Goal: Book appointment/travel/reservation

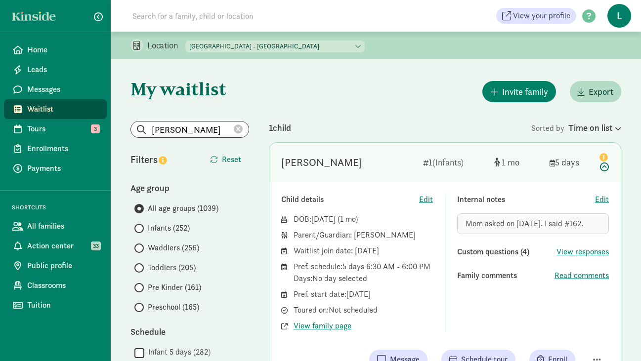
click at [239, 127] on icon at bounding box center [238, 129] width 9 height 9
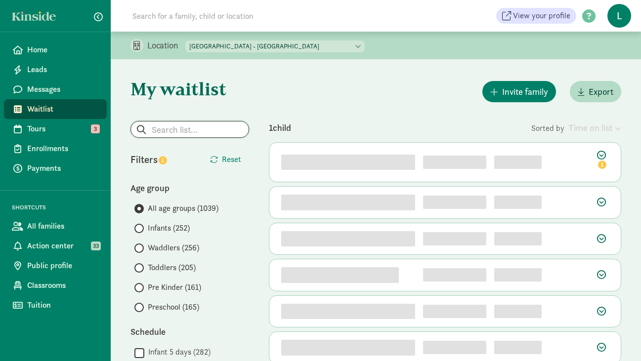
click at [191, 127] on input "search" at bounding box center [190, 130] width 118 height 16
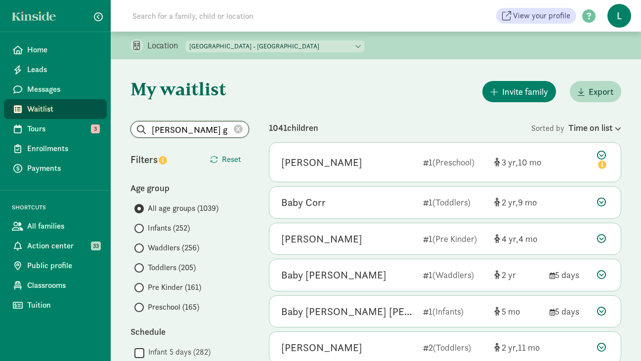
type input "waylon g"
click at [158, 22] on input at bounding box center [265, 16] width 277 height 20
type input "waylon"
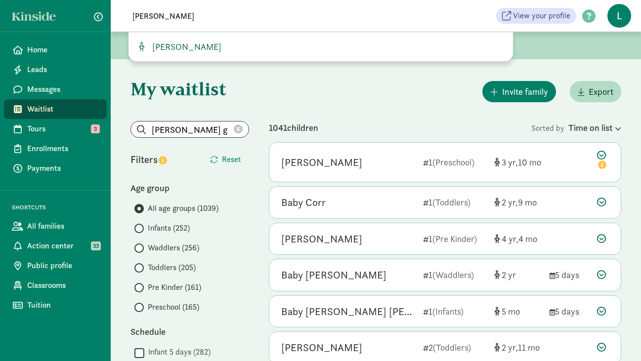
click at [173, 48] on span "[PERSON_NAME]" at bounding box center [184, 46] width 73 height 11
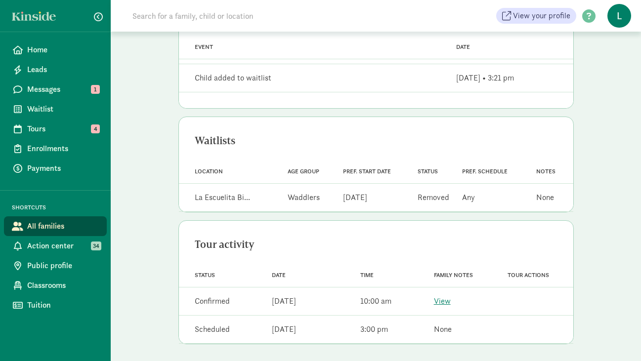
scroll to position [452, 0]
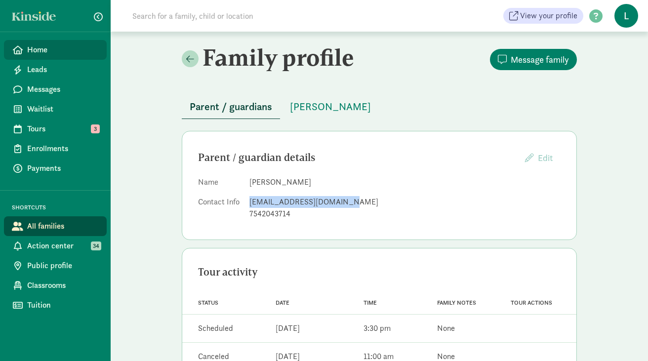
click at [48, 46] on span "Home" at bounding box center [63, 50] width 72 height 12
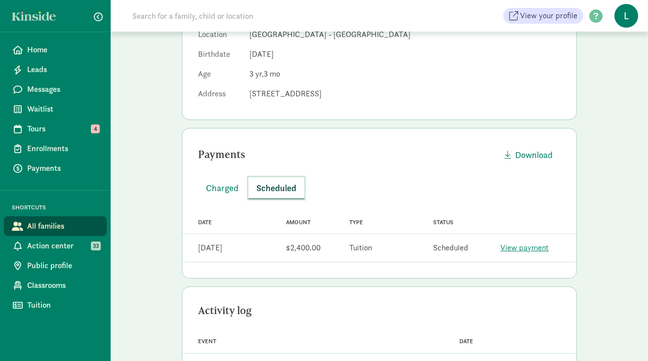
scroll to position [190, 0]
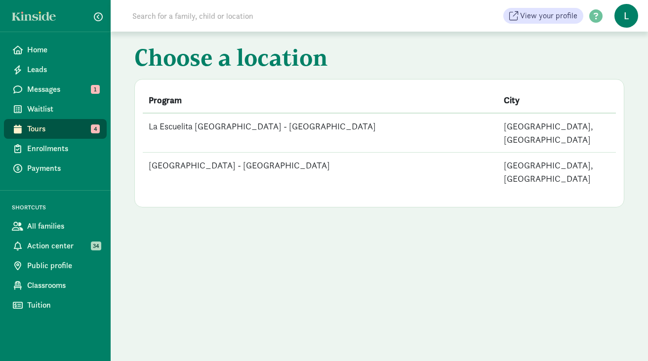
click at [52, 125] on span "Tours" at bounding box center [63, 129] width 72 height 12
click at [276, 124] on td "La Escuelita [GEOGRAPHIC_DATA] - [GEOGRAPHIC_DATA]" at bounding box center [320, 133] width 355 height 40
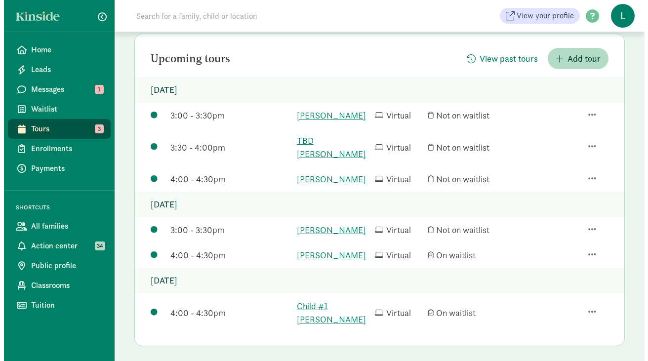
scroll to position [115, 0]
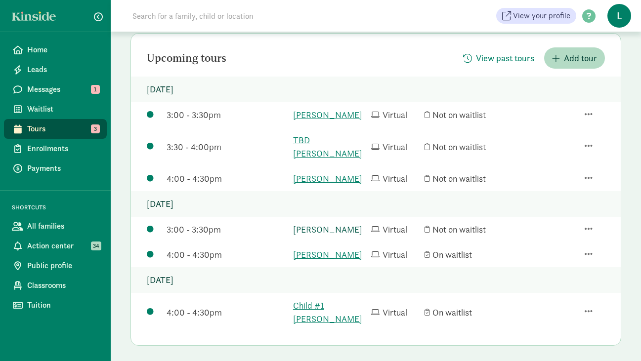
click at [307, 223] on link "Tobias P" at bounding box center [329, 229] width 73 height 13
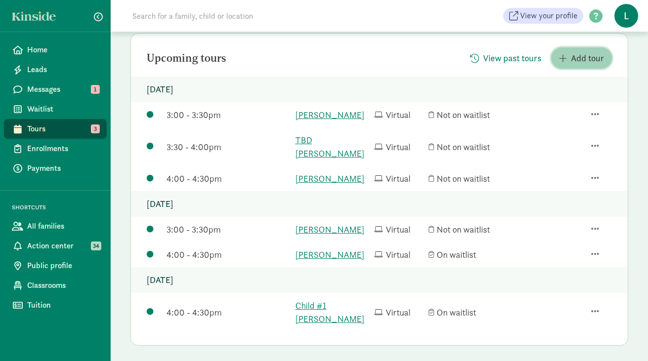
click at [575, 58] on span "Add tour" at bounding box center [587, 57] width 33 height 13
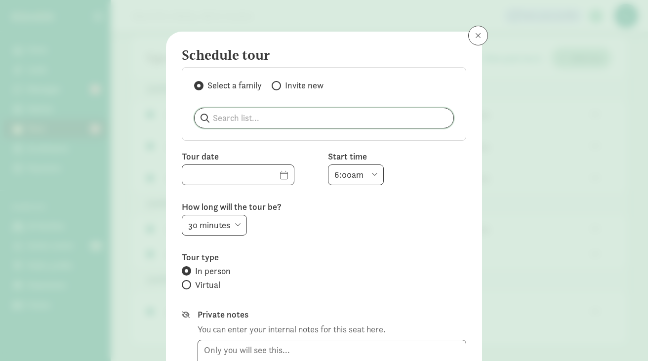
click at [276, 124] on input "search" at bounding box center [324, 118] width 259 height 20
paste input "[PERSON_NAME]"
type input "[PERSON_NAME]"
click at [230, 147] on p "[PERSON_NAME]" at bounding box center [253, 144] width 95 height 12
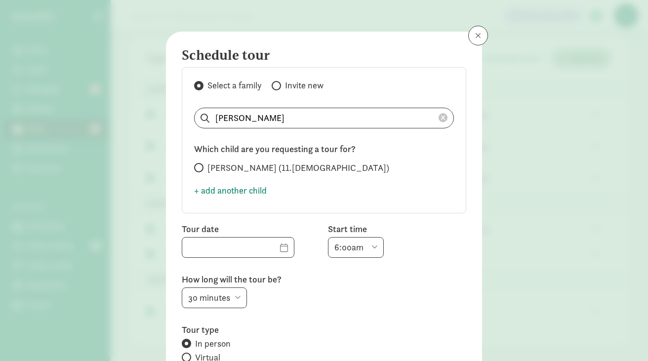
click at [202, 169] on span at bounding box center [198, 167] width 9 height 9
click at [201, 169] on input "Jasper Krone-Wolf (11.0 months old)" at bounding box center [197, 168] width 6 height 6
radio input "true"
click at [272, 251] on input "text" at bounding box center [238, 248] width 112 height 20
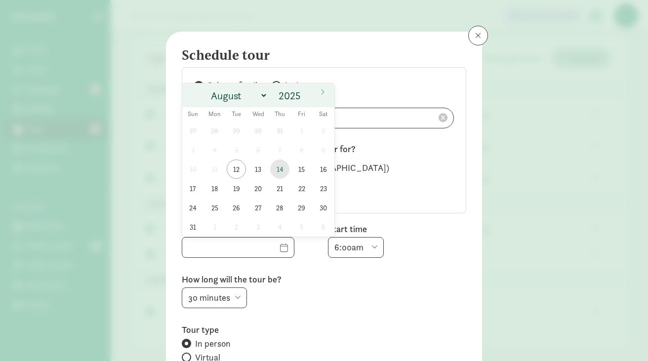
click at [281, 169] on span "14" at bounding box center [279, 169] width 19 height 19
type input "08/14/2025"
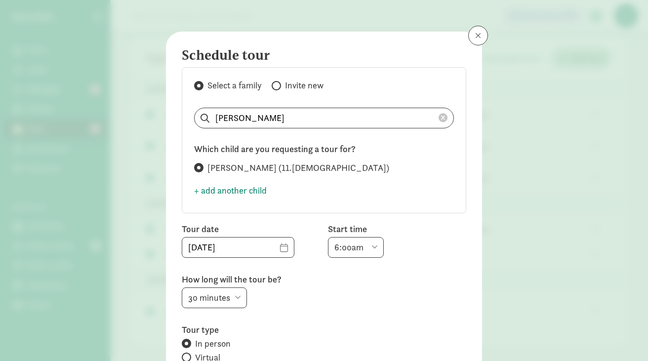
click at [357, 250] on select "6:00am 6:30am 7:00am 7:30am 8:00am 8:30am 9:00am 9:30am 10:00am 10:30am 11:00am…" at bounding box center [356, 247] width 56 height 21
select select "3:30pm"
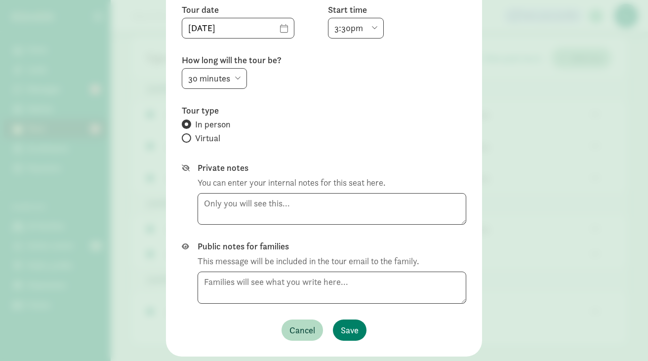
scroll to position [247, 0]
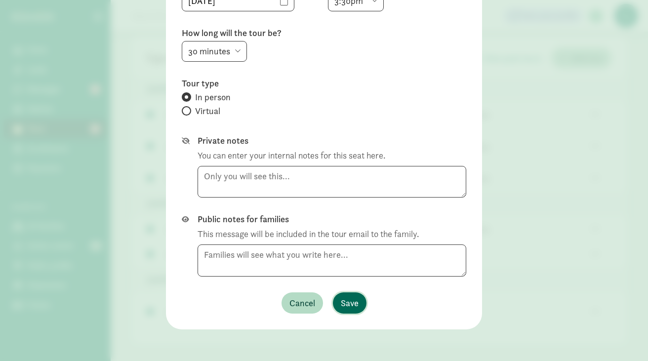
click at [351, 308] on span "Save" at bounding box center [350, 302] width 18 height 13
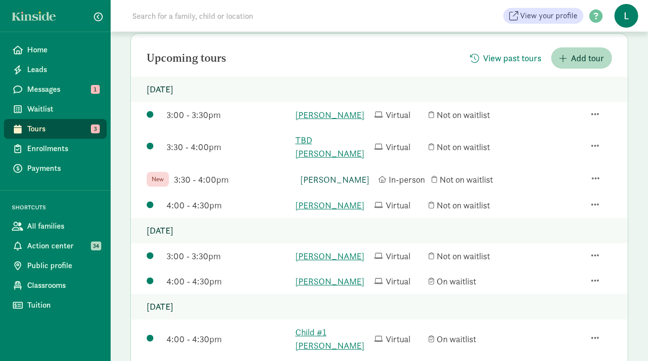
click at [325, 173] on link "[PERSON_NAME]" at bounding box center [336, 179] width 73 height 13
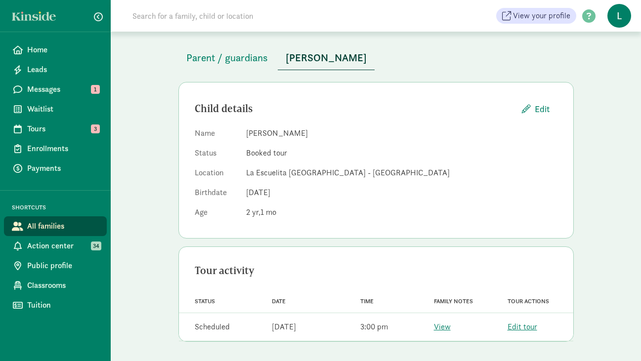
scroll to position [49, 0]
click at [213, 54] on span "Parent / guardians" at bounding box center [227, 57] width 82 height 16
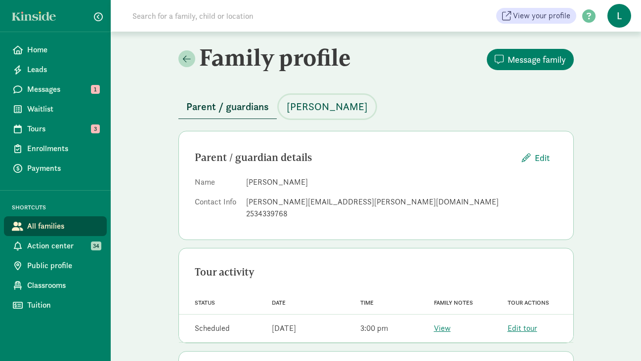
click at [307, 107] on span "Tobias P" at bounding box center [327, 107] width 81 height 16
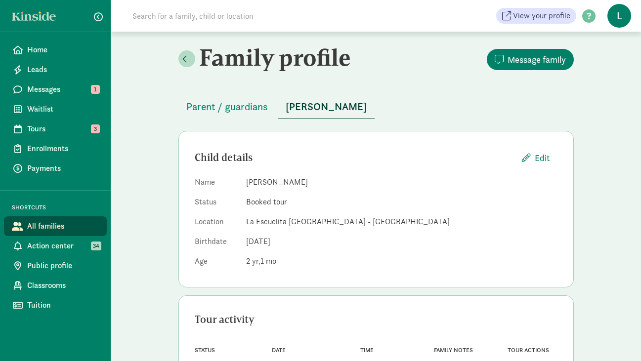
scroll to position [49, 0]
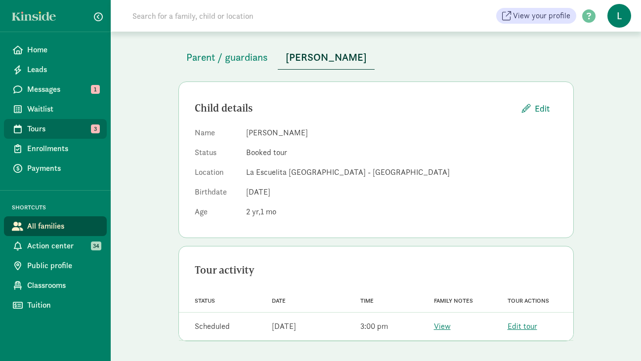
click at [45, 131] on span "Tours" at bounding box center [63, 129] width 72 height 12
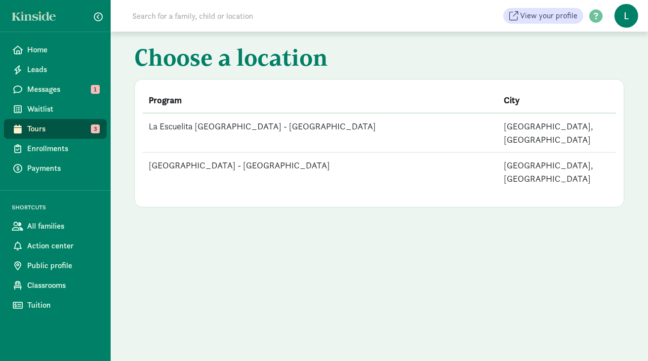
click at [267, 127] on td "La Escuelita [GEOGRAPHIC_DATA] - [GEOGRAPHIC_DATA]" at bounding box center [320, 133] width 355 height 40
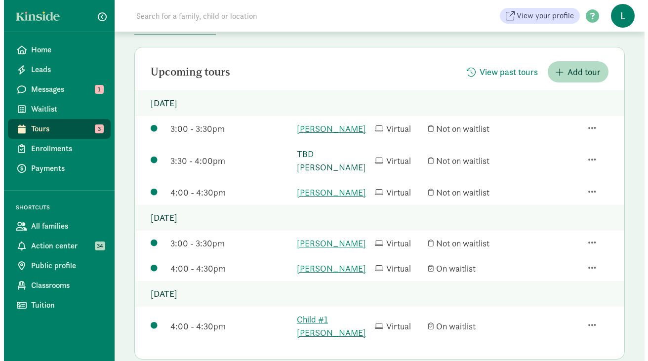
scroll to position [102, 0]
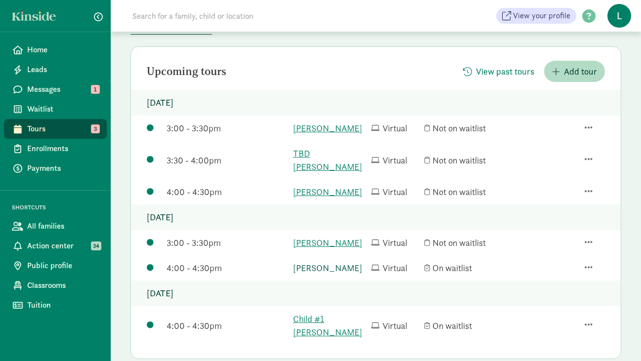
click at [316, 261] on link "[PERSON_NAME]" at bounding box center [329, 267] width 73 height 13
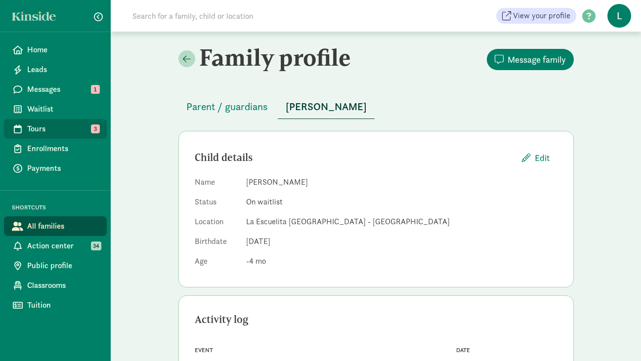
click at [54, 135] on link "Tours 3" at bounding box center [55, 129] width 103 height 20
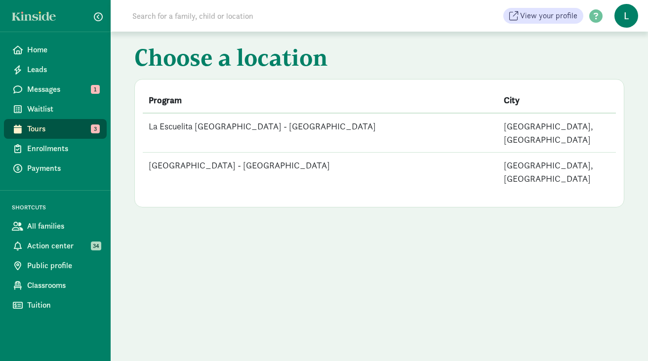
click at [282, 123] on td "La Escuelita Bilingual School - Columbia City" at bounding box center [320, 133] width 355 height 40
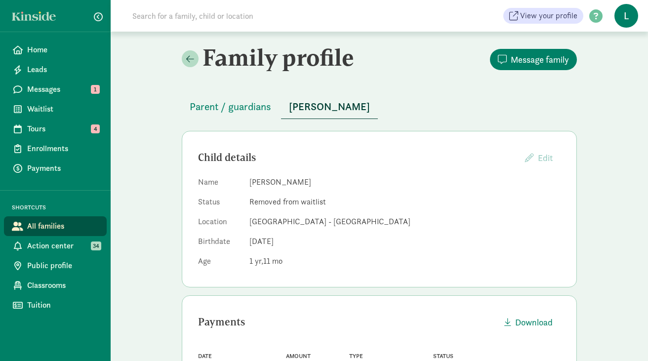
scroll to position [452, 0]
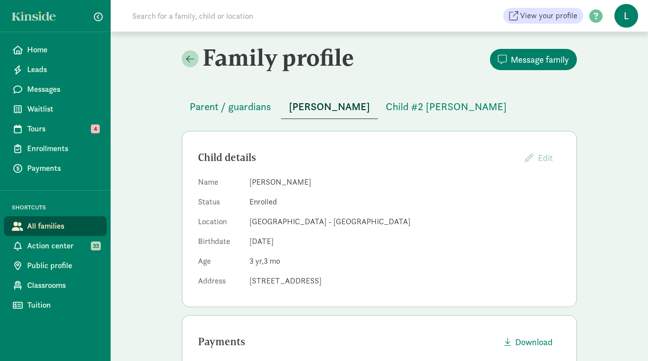
scroll to position [190, 0]
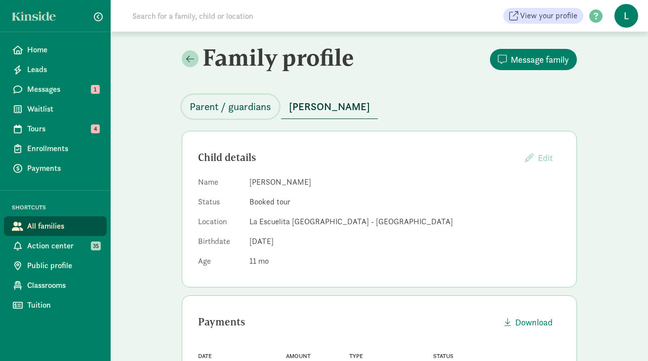
click at [247, 99] on span "Parent / guardians" at bounding box center [231, 107] width 82 height 16
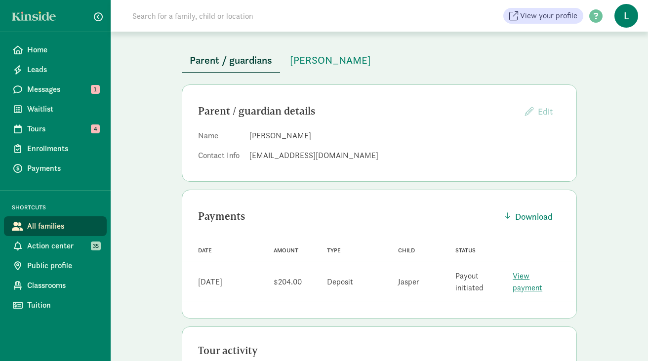
scroll to position [109, 0]
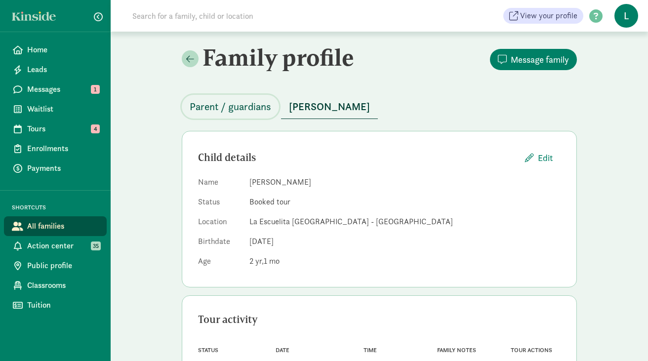
click at [245, 106] on span "Parent / guardians" at bounding box center [231, 107] width 82 height 16
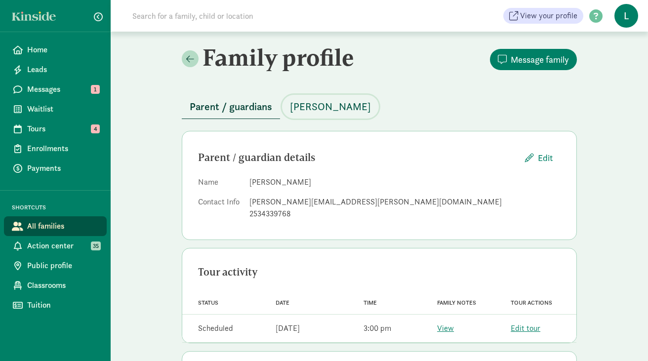
click at [311, 107] on span "Tobias P" at bounding box center [330, 107] width 81 height 16
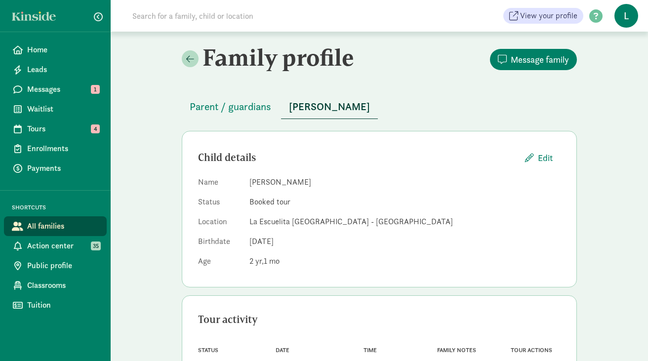
scroll to position [49, 0]
